Goal: Information Seeking & Learning: Learn about a topic

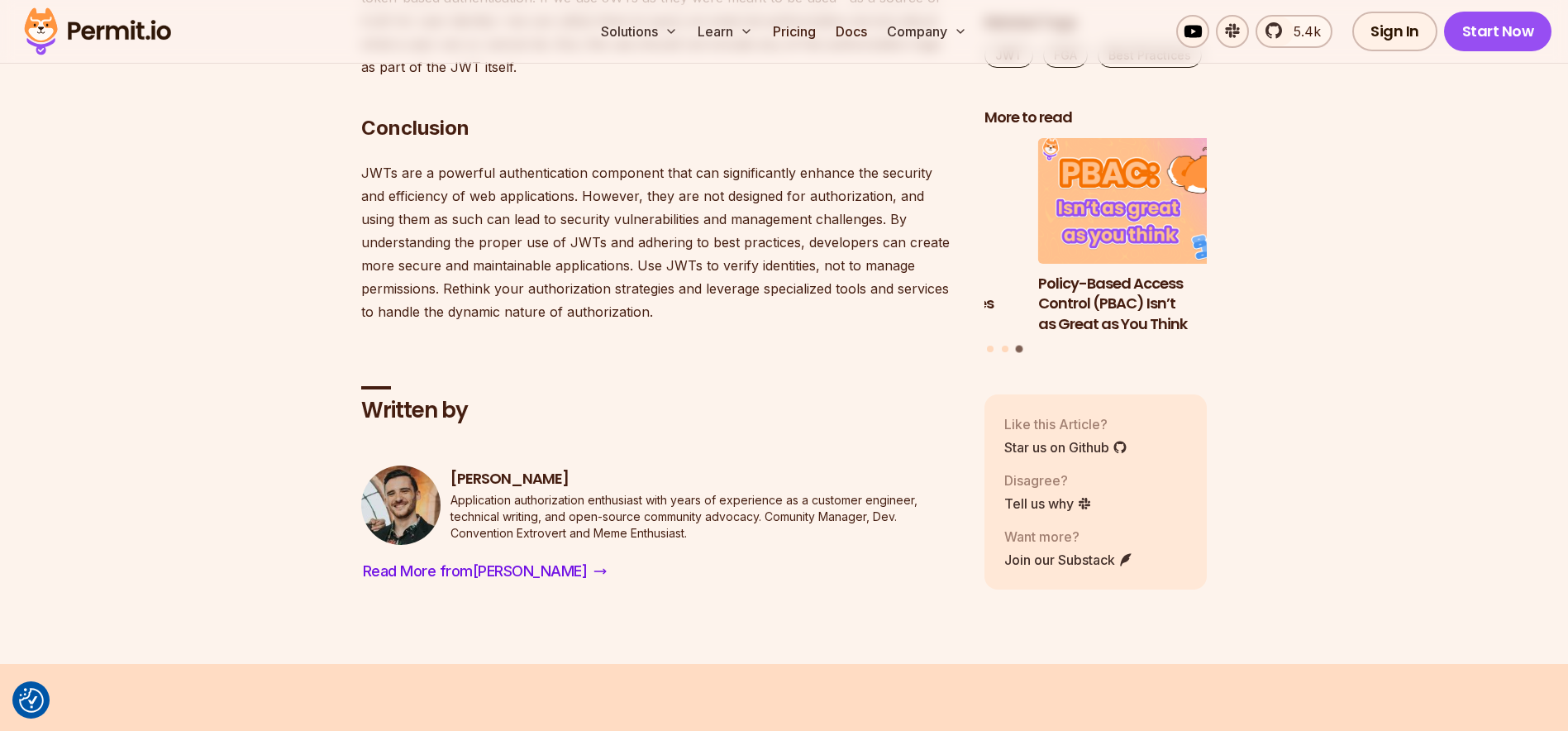
scroll to position [6512, 0]
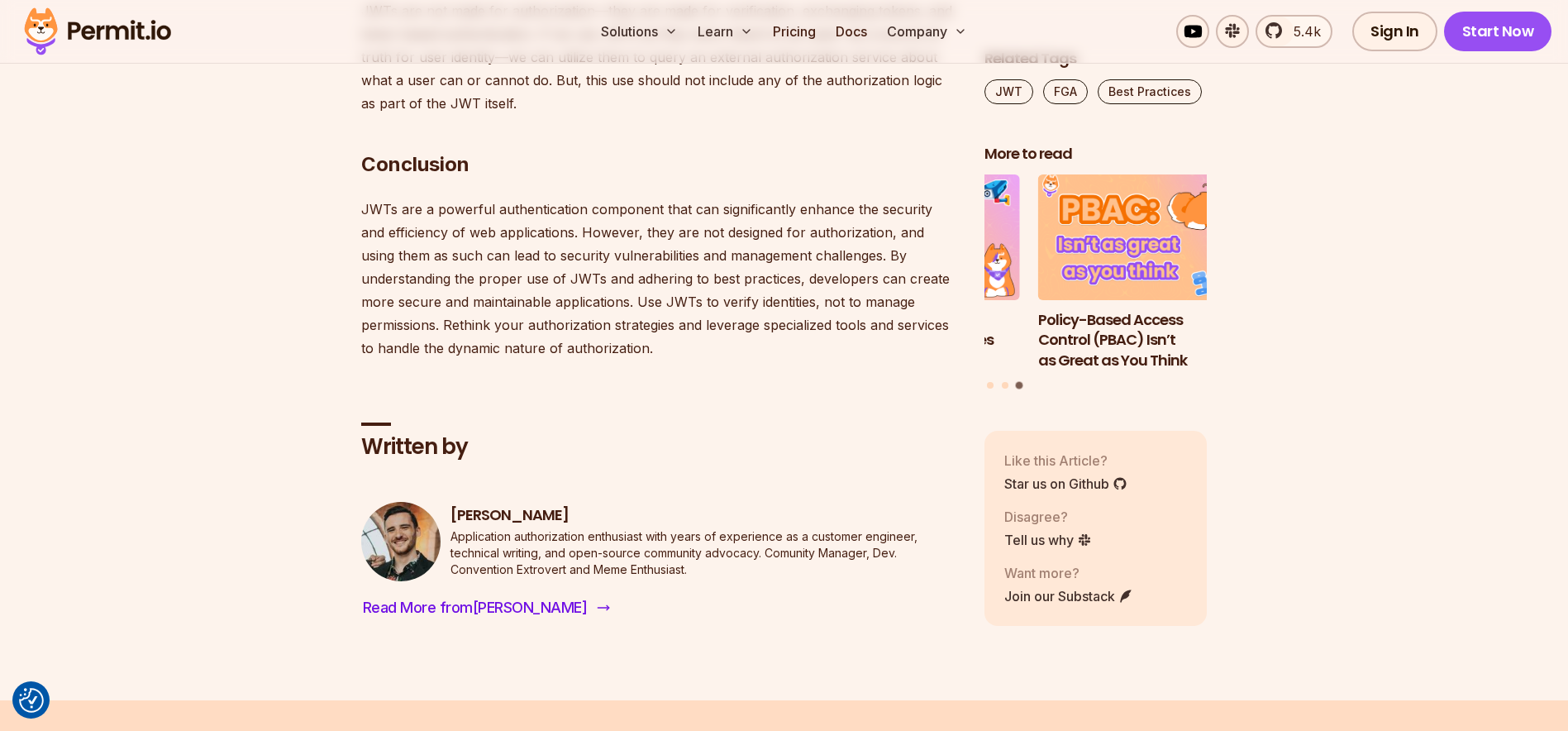
click at [466, 596] on span "Read More from [PERSON_NAME]" at bounding box center [474, 608] width 225 height 23
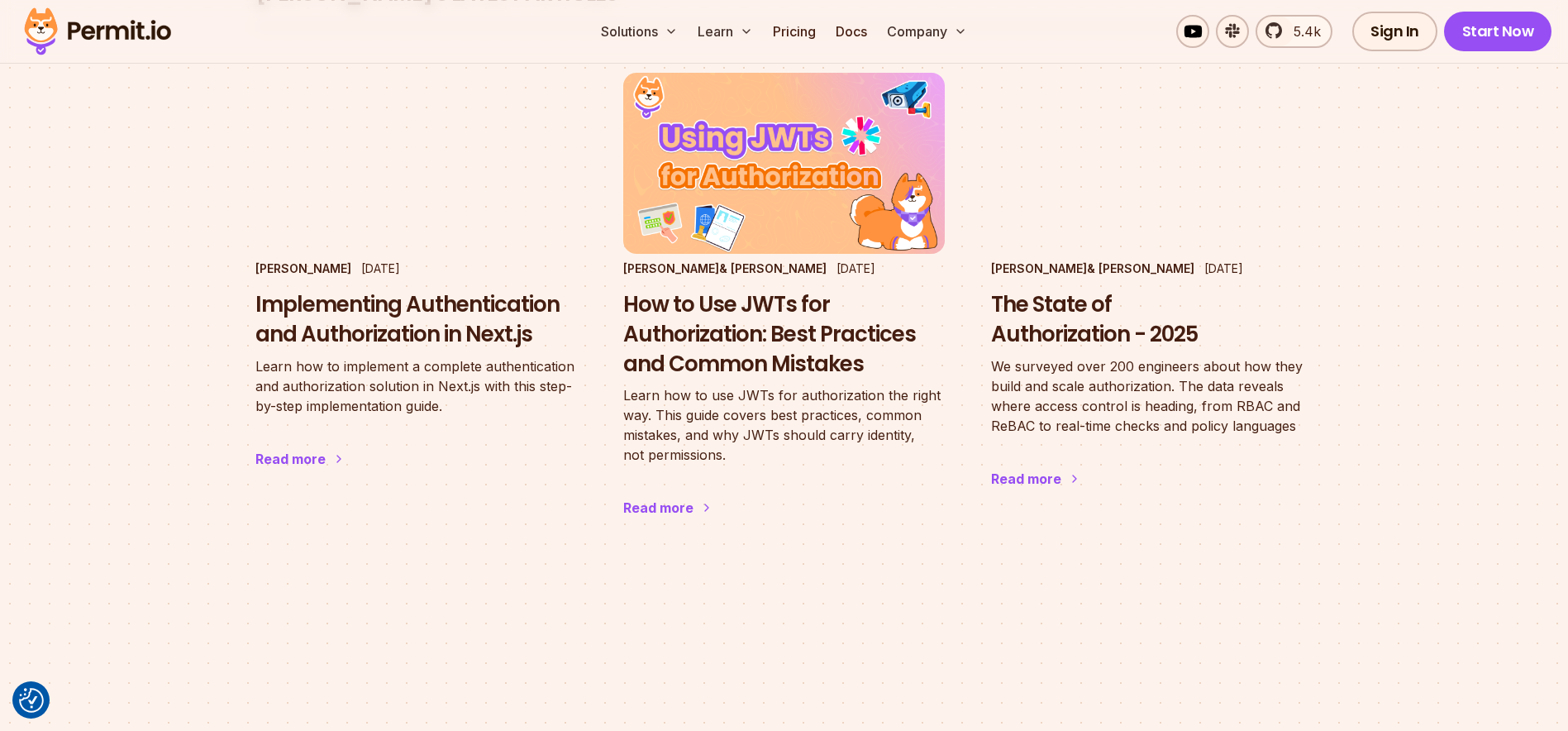
scroll to position [496, 0]
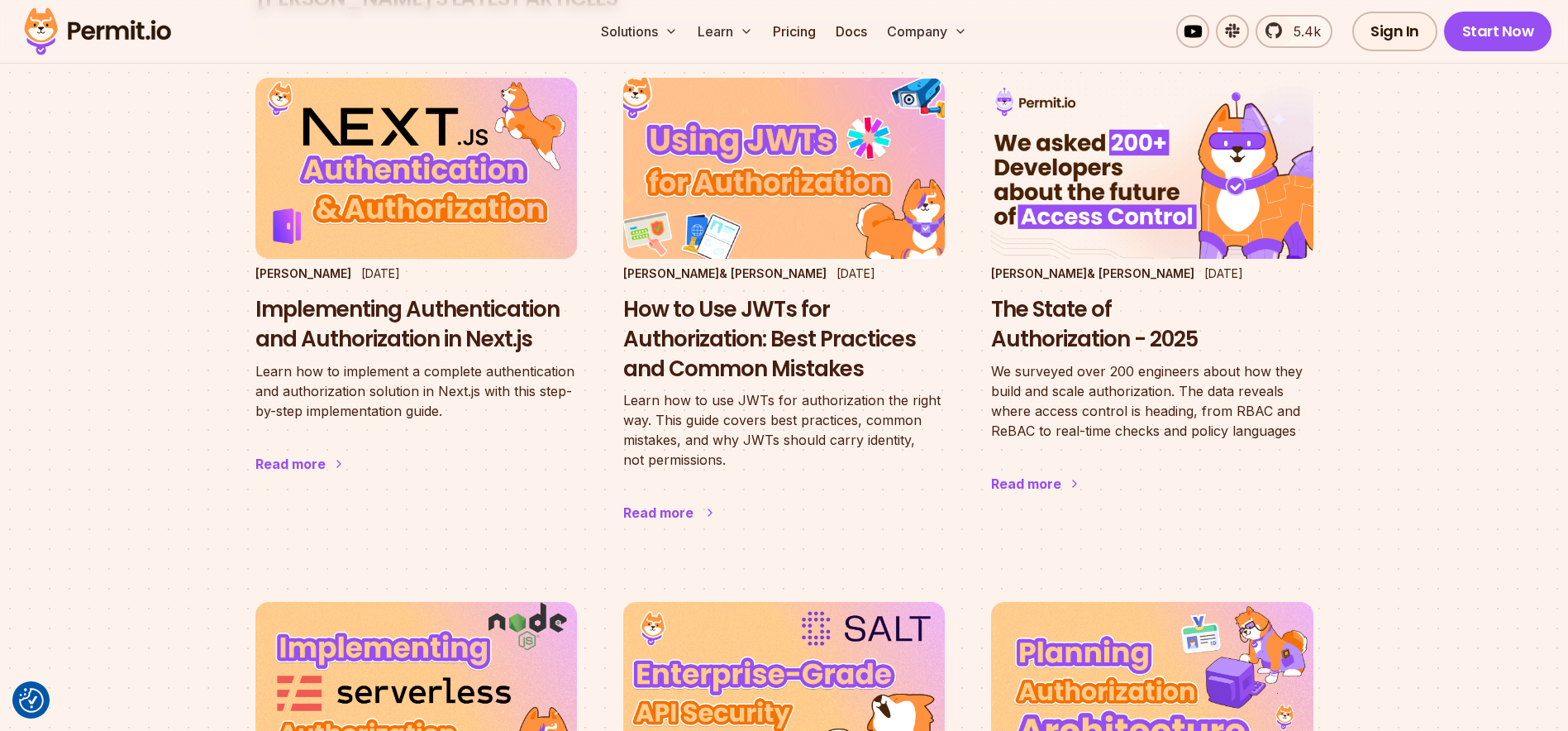
click at [757, 338] on h3 "How to Use JWTs for Authorization: Best Practices and Common Mistakes" at bounding box center [783, 339] width 321 height 89
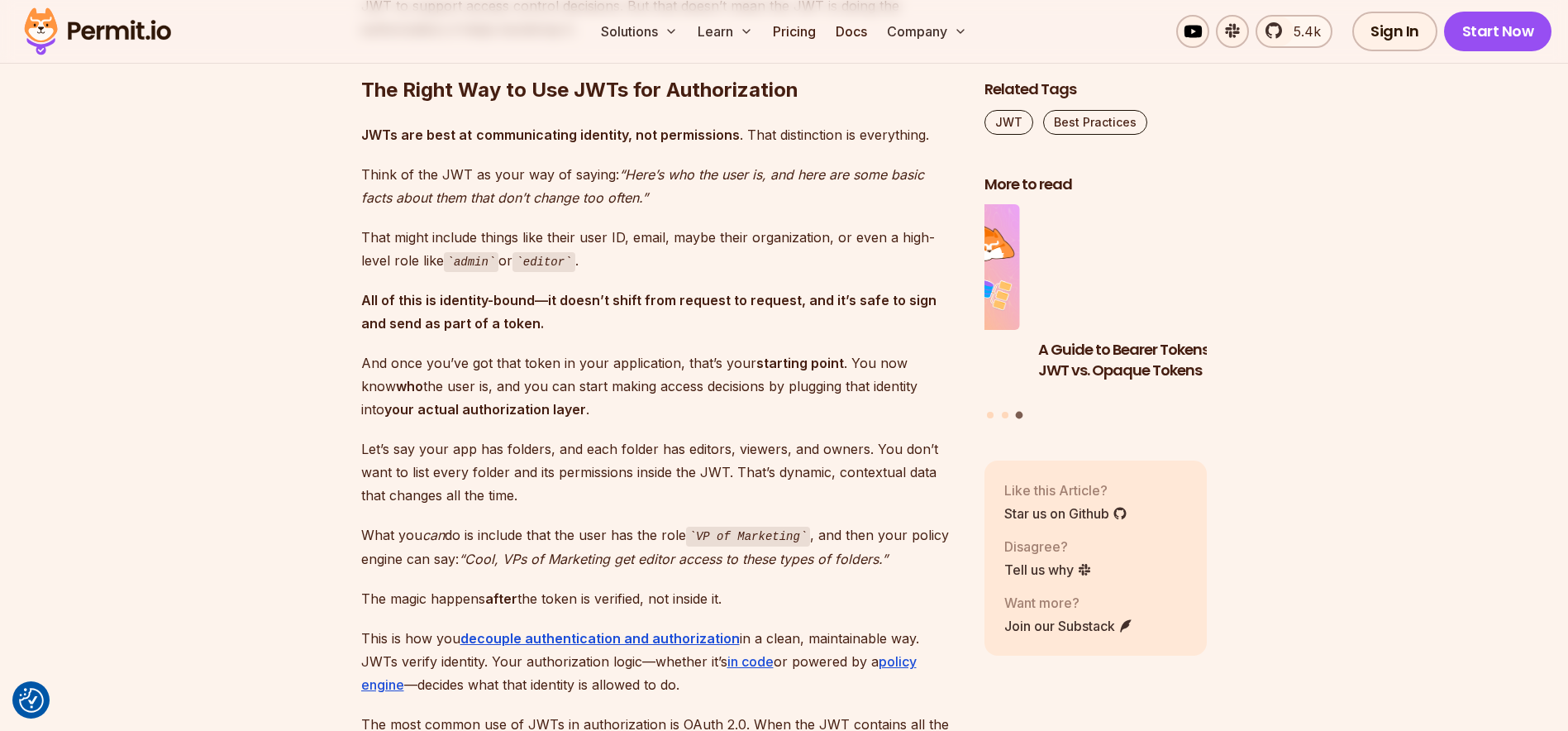
scroll to position [2232, 0]
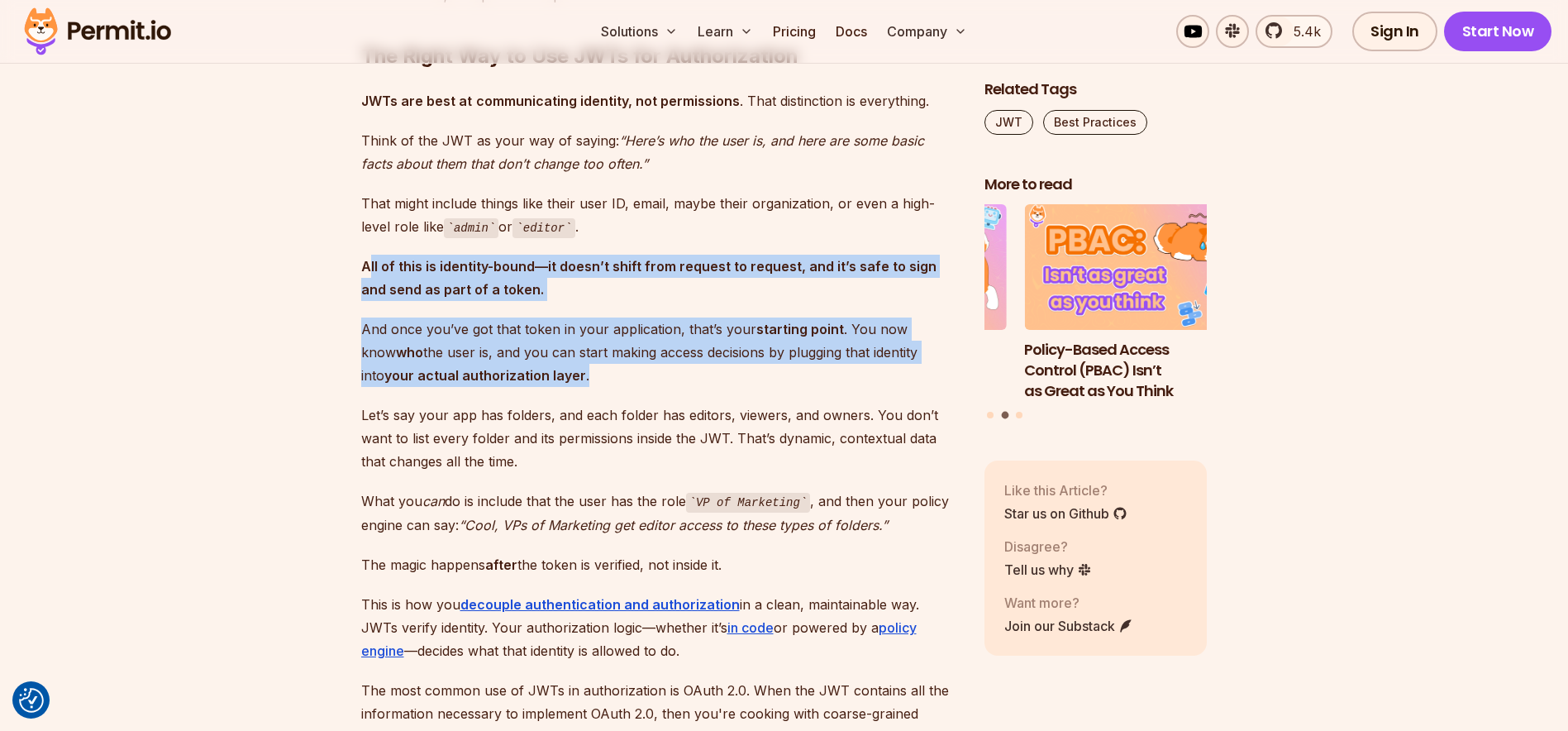
drag, startPoint x: 368, startPoint y: 244, endPoint x: 718, endPoint y: 355, distance: 367.2
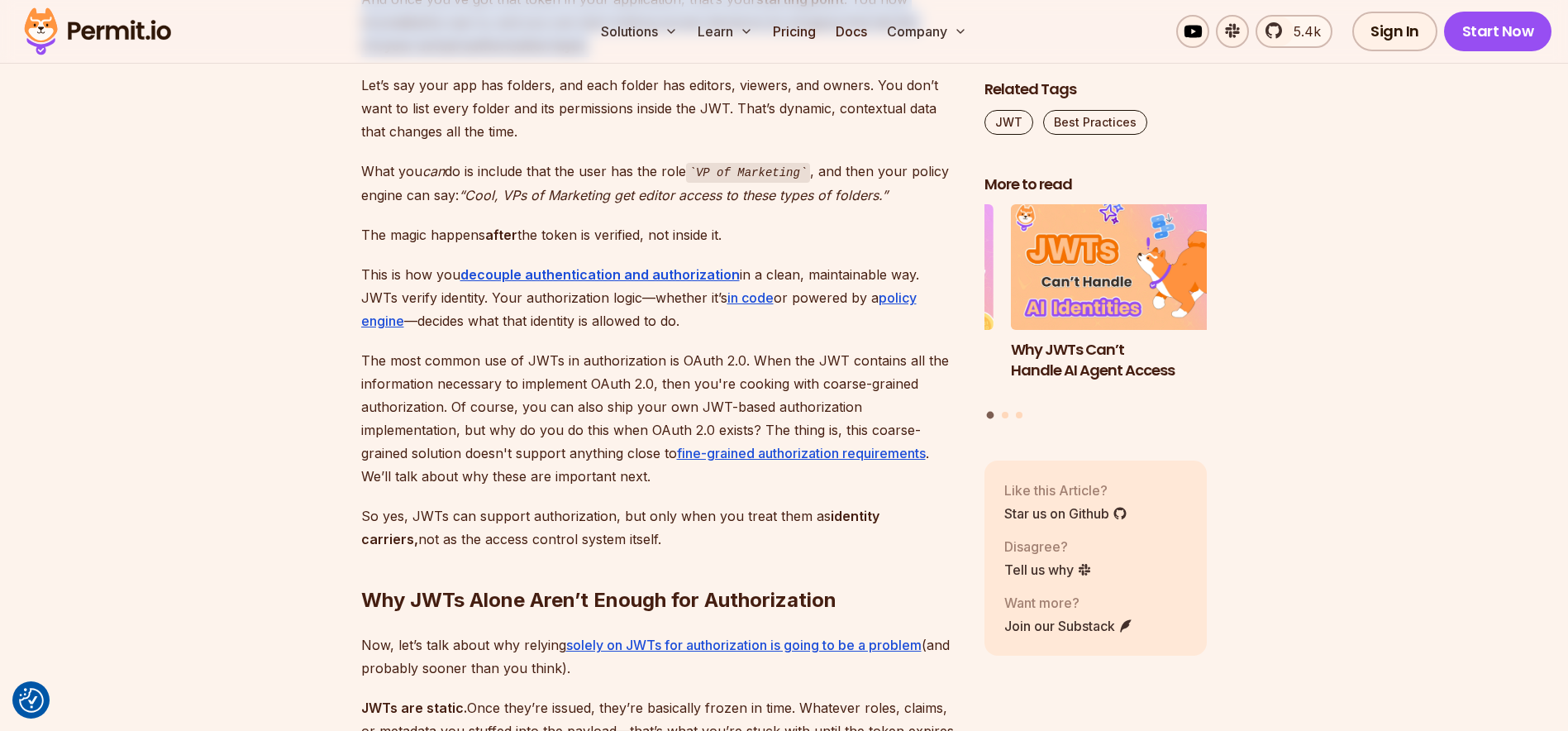
scroll to position [2562, 0]
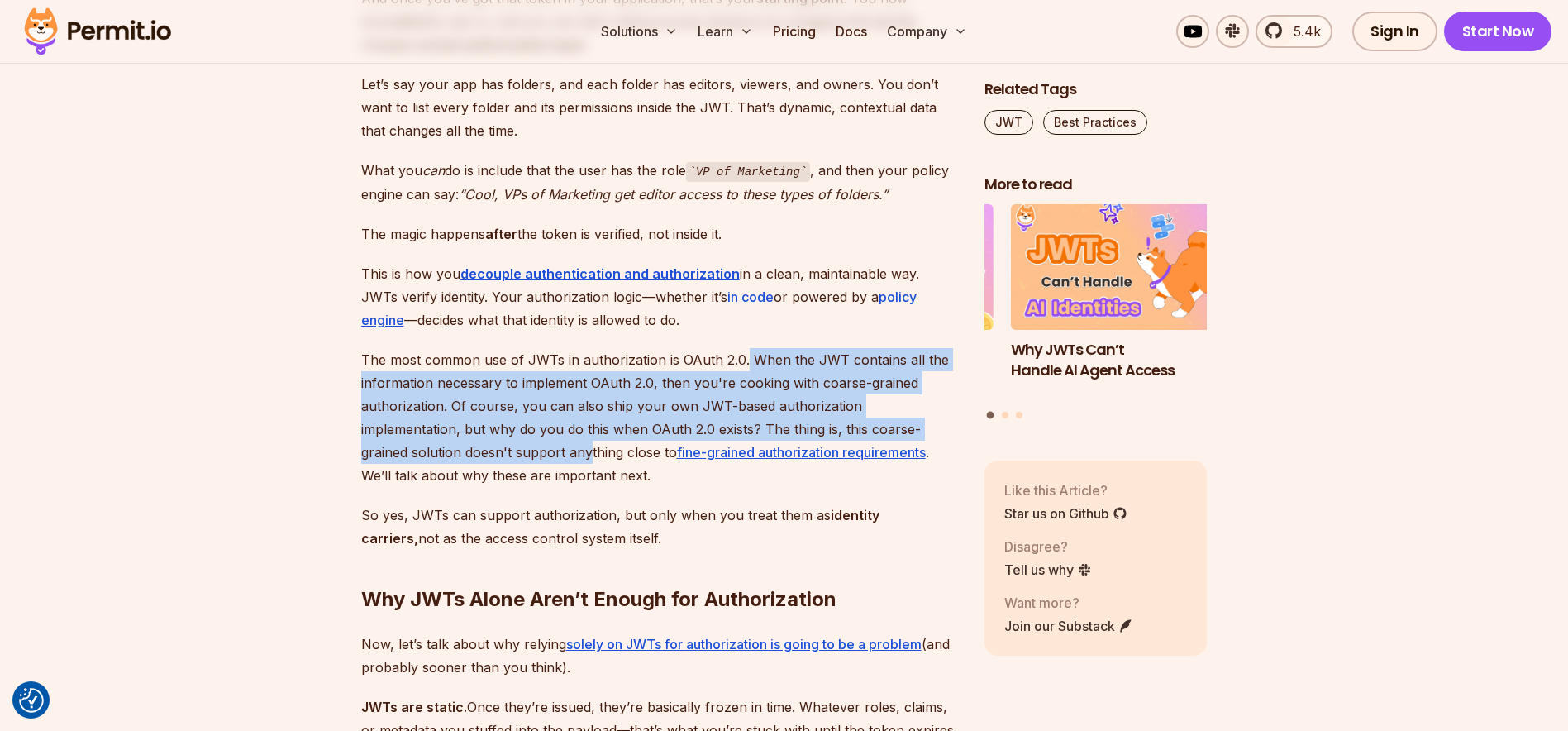
drag, startPoint x: 743, startPoint y: 330, endPoint x: 483, endPoint y: 420, distance: 275.1
click at [483, 420] on p "The most common use of JWTs in authorization is OAuth 2.0. When the JWT contain…" at bounding box center [660, 418] width 597 height 139
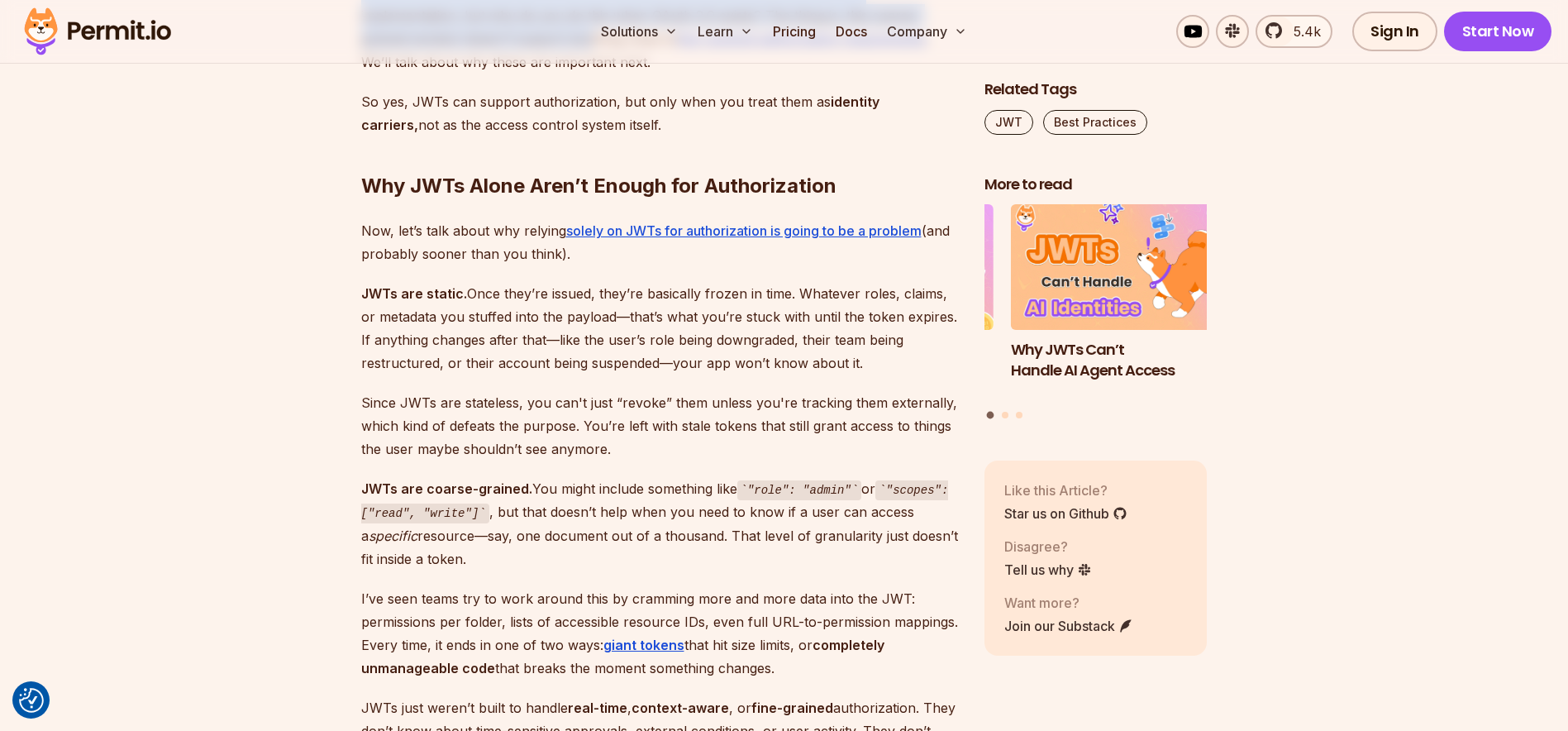
scroll to position [3058, 0]
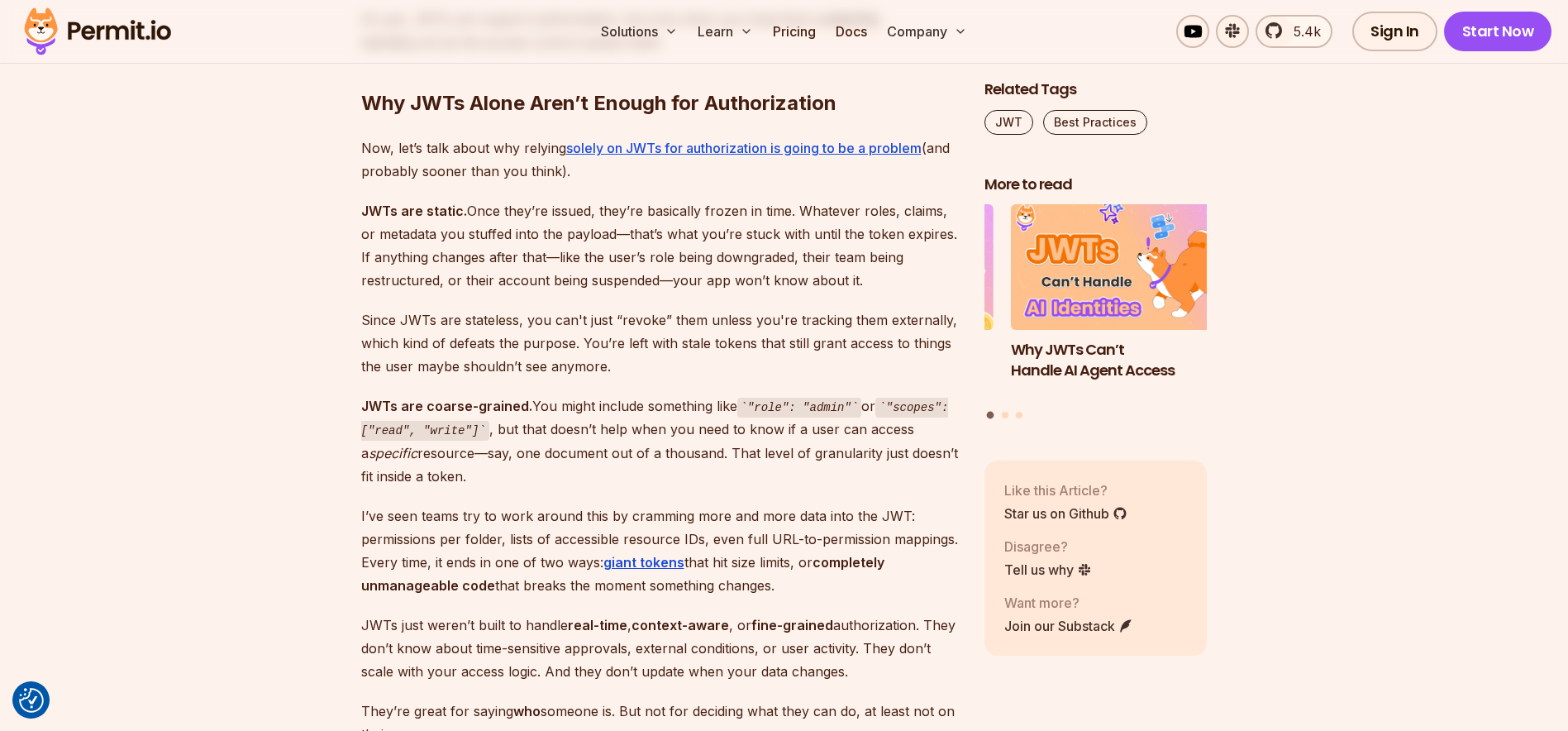
click at [434, 329] on p "Since JWTs are stateless, you can't just “revoke” them unless you're tracking t…" at bounding box center [660, 343] width 597 height 69
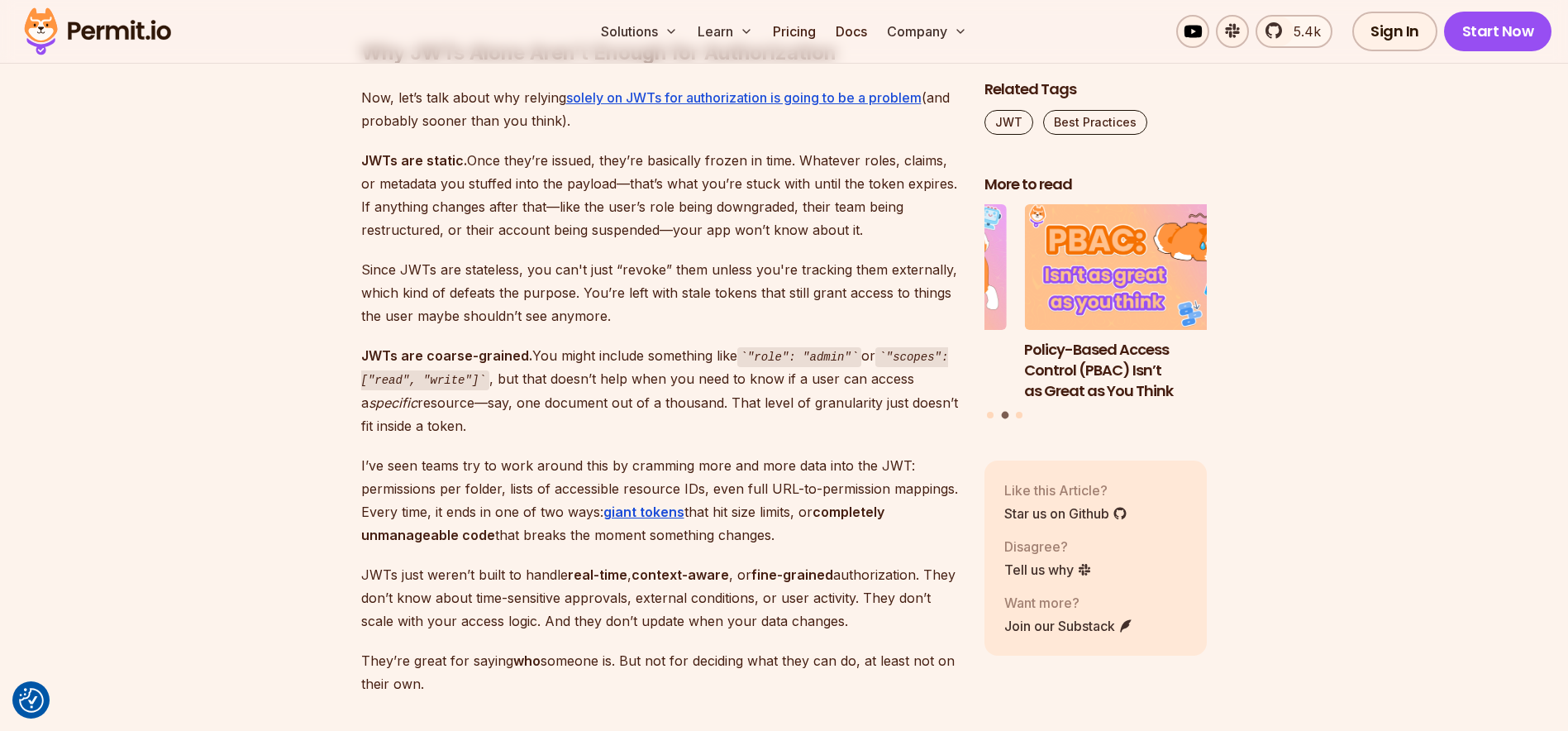
scroll to position [3141, 0]
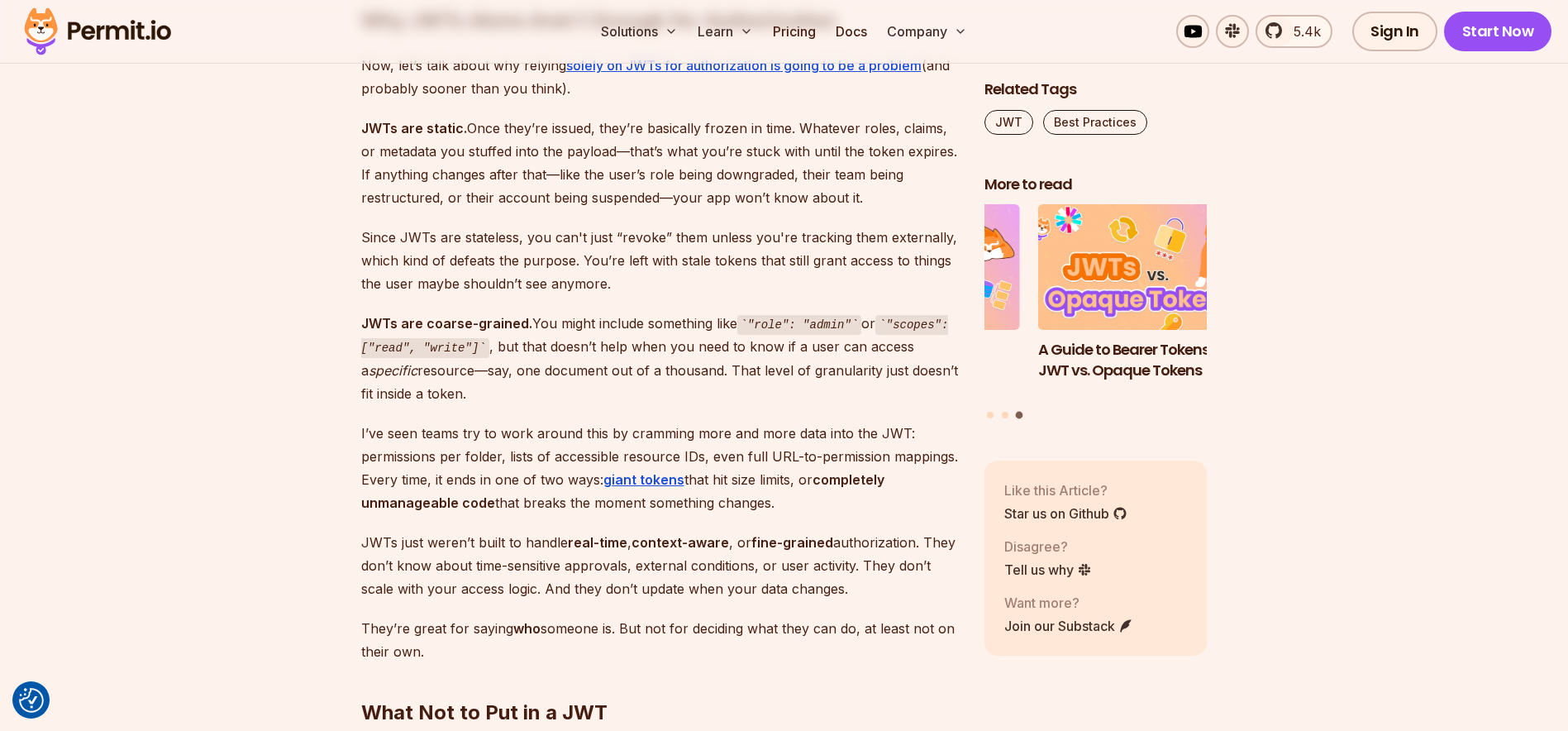
drag, startPoint x: 424, startPoint y: 149, endPoint x: 909, endPoint y: 178, distance: 485.9
click at [909, 178] on p "JWTs are static. Once they’re issued, they’re basically frozen in time. Whateve…" at bounding box center [660, 163] width 597 height 93
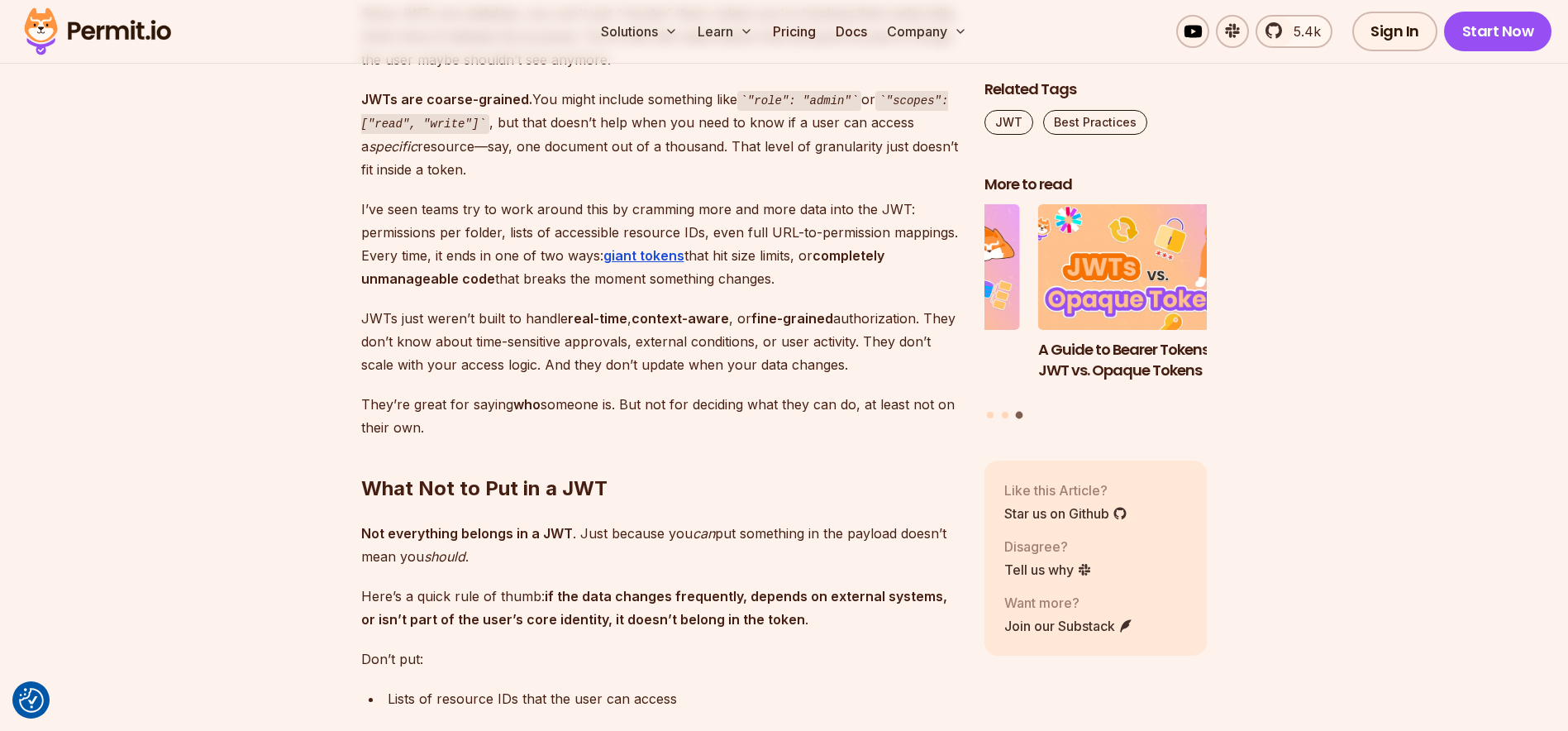
scroll to position [3389, 0]
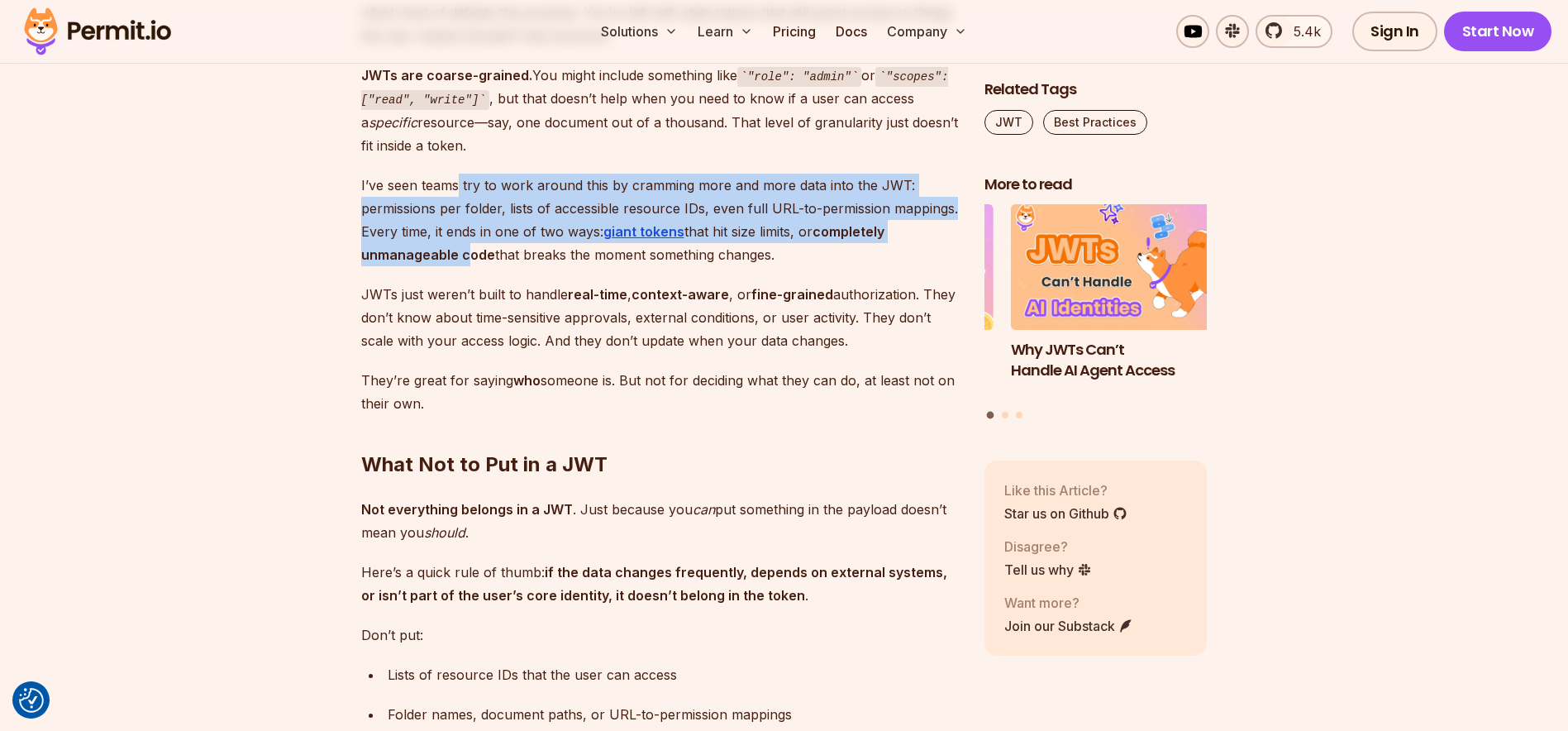
drag, startPoint x: 460, startPoint y: 162, endPoint x: 471, endPoint y: 229, distance: 67.9
click at [471, 229] on p "I’ve seen teams try to work around this by cramming more and more data into the…" at bounding box center [660, 220] width 597 height 93
drag, startPoint x: 471, startPoint y: 229, endPoint x: 375, endPoint y: 234, distance: 96.1
click at [375, 234] on strong "completely unmanageable code" at bounding box center [623, 242] width 524 height 40
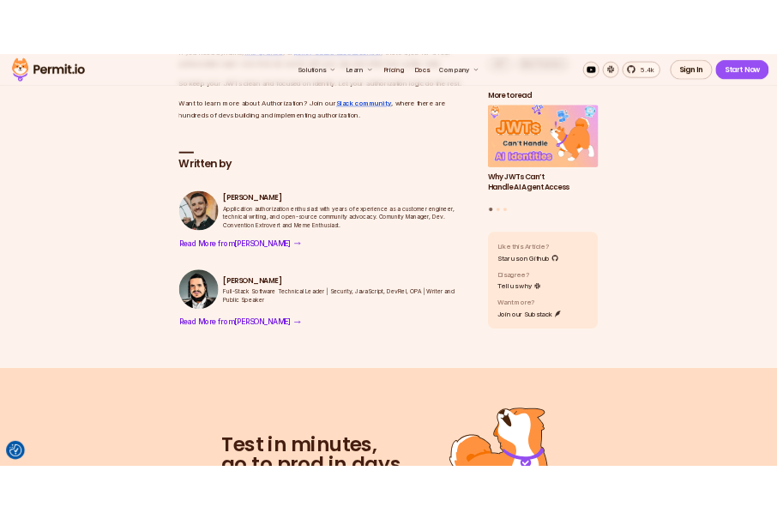
scroll to position [7097, 0]
